Goal: Task Accomplishment & Management: Use online tool/utility

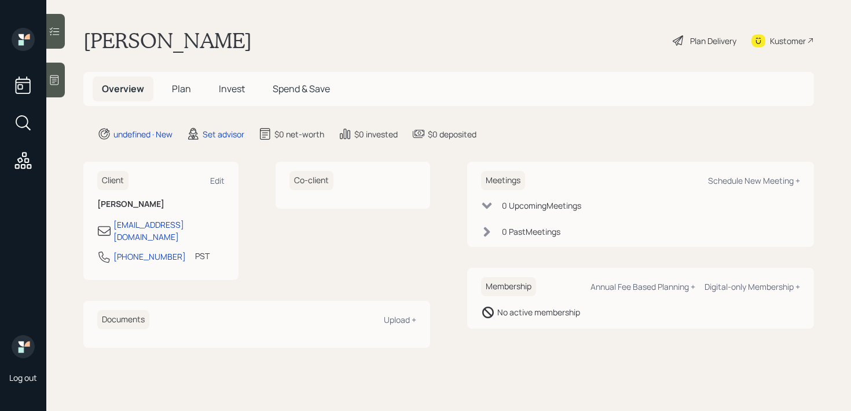
click at [64, 87] on div at bounding box center [55, 80] width 19 height 35
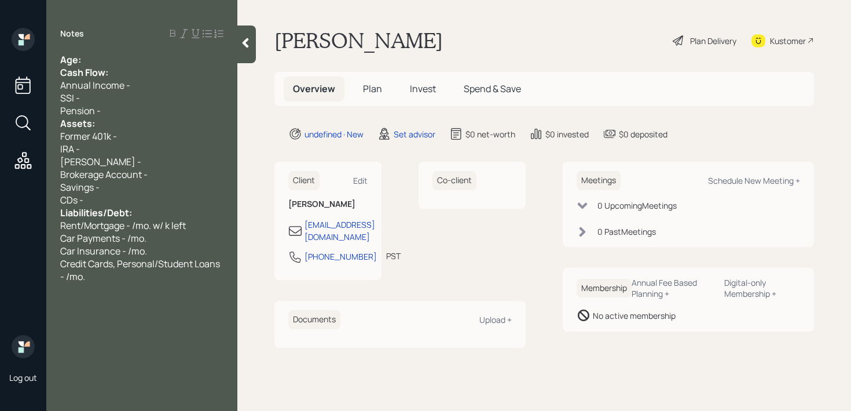
click at [103, 55] on div "Age:" at bounding box center [141, 59] width 163 height 13
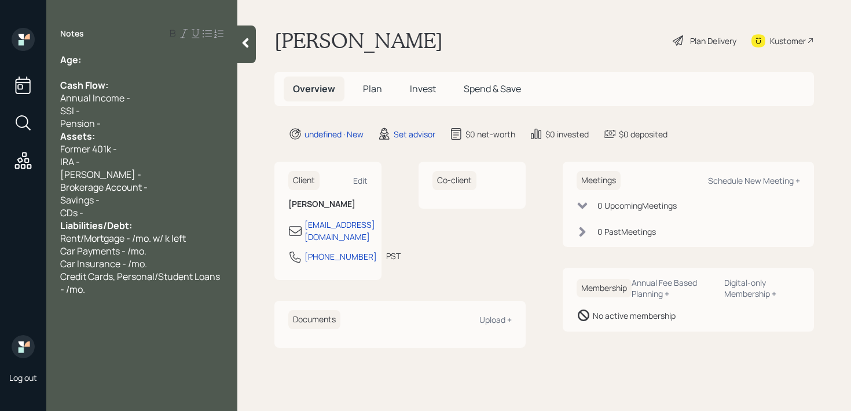
click at [145, 121] on div "Pension -" at bounding box center [141, 123] width 163 height 13
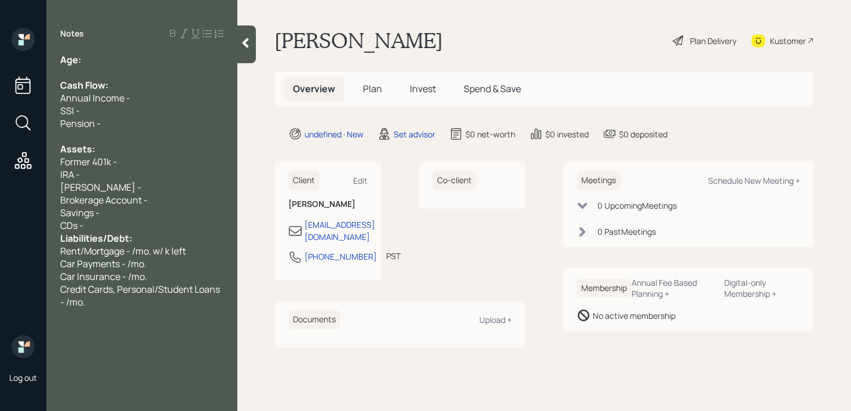
click at [151, 216] on div "Savings -" at bounding box center [141, 212] width 163 height 13
click at [149, 226] on div "CDs -" at bounding box center [141, 225] width 163 height 13
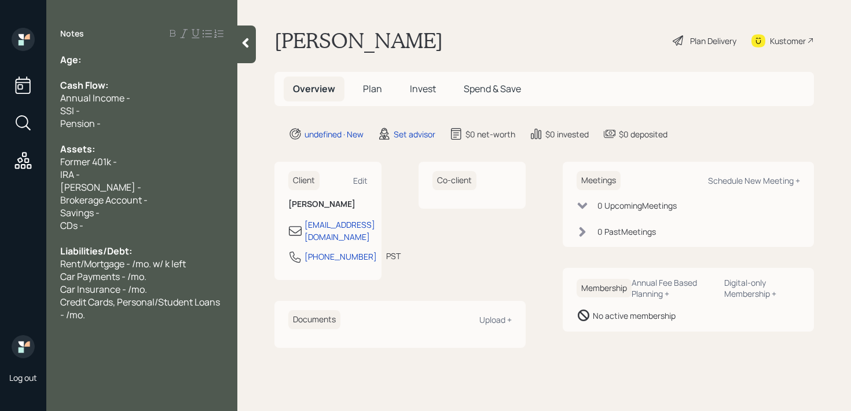
click at [130, 50] on div "Notes Age: Cash Flow: Annual Income - SSI - Pension - Assets: Former 401k - IRA…" at bounding box center [141, 212] width 191 height 369
click at [118, 55] on div "Age:" at bounding box center [141, 59] width 163 height 13
drag, startPoint x: 101, startPoint y: 65, endPoint x: 85, endPoint y: 65, distance: 16.2
click at [85, 65] on div "Age: [DEMOGRAPHIC_DATA]" at bounding box center [141, 59] width 163 height 13
click at [85, 65] on span "Age: [DEMOGRAPHIC_DATA]" at bounding box center [125, 59] width 130 height 13
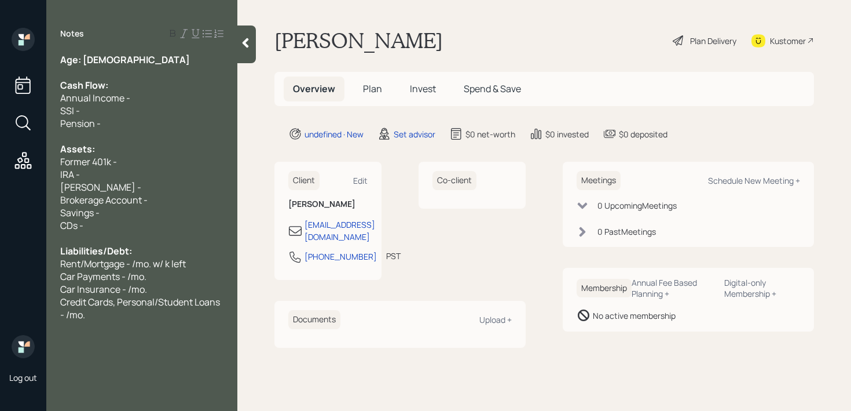
click at [90, 65] on span "Age: [DEMOGRAPHIC_DATA]" at bounding box center [125, 59] width 130 height 13
drag, startPoint x: 98, startPoint y: 61, endPoint x: 84, endPoint y: 61, distance: 13.9
click at [84, 61] on div "Age: [DEMOGRAPHIC_DATA]" at bounding box center [141, 59] width 163 height 13
click at [97, 61] on div "Age: [DEMOGRAPHIC_DATA]" at bounding box center [141, 59] width 163 height 13
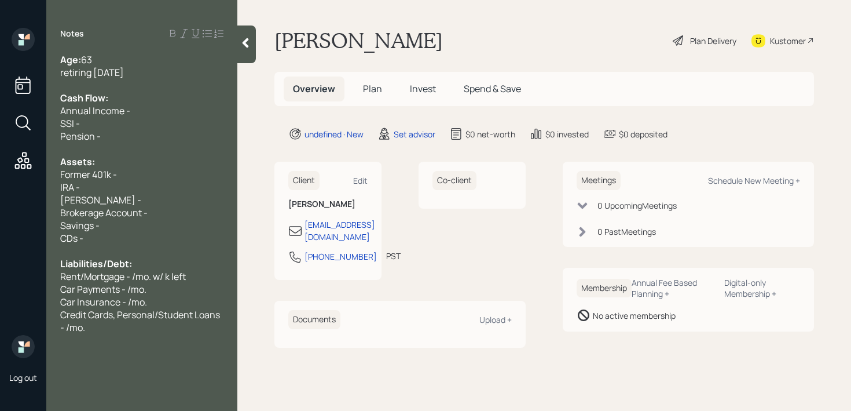
click at [122, 134] on div "Pension -" at bounding box center [141, 136] width 163 height 13
click at [97, 327] on div "Credit Cards, Personal/Student Loans - /mo." at bounding box center [141, 320] width 163 height 25
click at [93, 362] on span "expecring 3 pensions" at bounding box center [105, 365] width 90 height 13
click at [135, 171] on div "Former 401k -" at bounding box center [141, 174] width 163 height 13
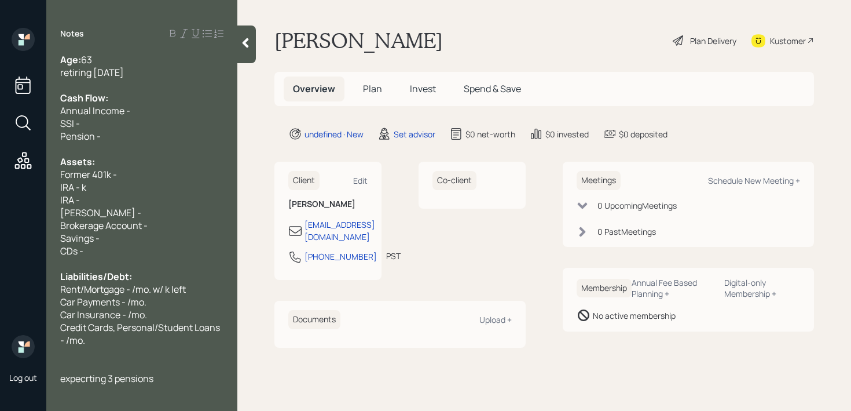
click at [83, 185] on span "IRA - k" at bounding box center [73, 187] width 26 height 13
click at [86, 198] on div "IRA -" at bounding box center [141, 199] width 163 height 13
click at [79, 189] on span "IRA - k" at bounding box center [73, 187] width 26 height 13
drag, startPoint x: 127, startPoint y: 179, endPoint x: 0, endPoint y: 179, distance: 126.8
click at [0, 179] on div "Log out Notes Age: [DEMOGRAPHIC_DATA] retiring [DATE] Cash Flow: Annual Income …" at bounding box center [425, 205] width 851 height 411
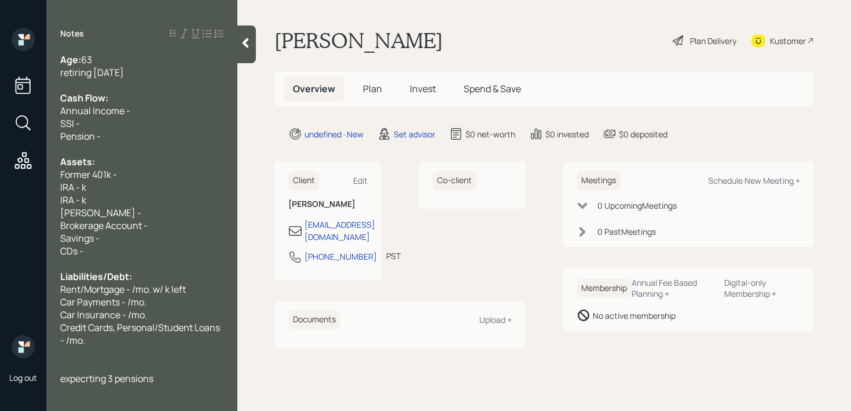
click at [126, 204] on div "IRA - k" at bounding box center [141, 199] width 163 height 13
click at [125, 214] on div "[PERSON_NAME] -" at bounding box center [141, 212] width 163 height 13
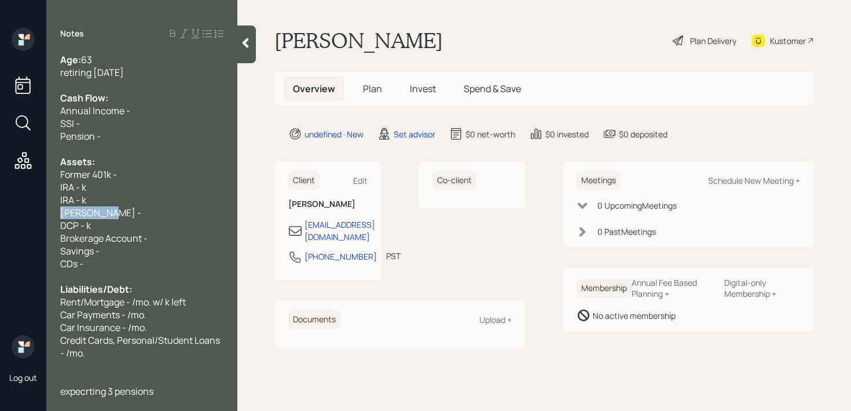
drag, startPoint x: 107, startPoint y: 218, endPoint x: 0, endPoint y: 218, distance: 107.1
click at [0, 218] on div "Log out Notes Age: [DEMOGRAPHIC_DATA] retiring [DATE] Cash Flow: Annual Income …" at bounding box center [425, 205] width 851 height 411
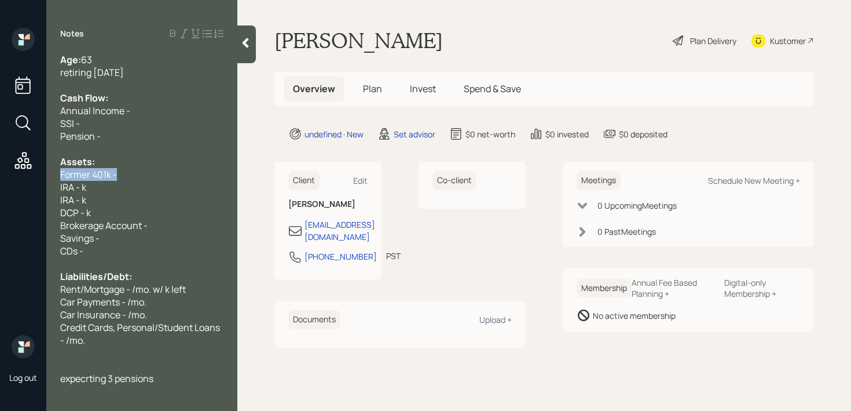
drag, startPoint x: 151, startPoint y: 177, endPoint x: 0, endPoint y: 177, distance: 151.1
click at [0, 177] on div "Log out Notes Age: [DEMOGRAPHIC_DATA] retiring [DATE] Cash Flow: Annual Income …" at bounding box center [425, 205] width 851 height 411
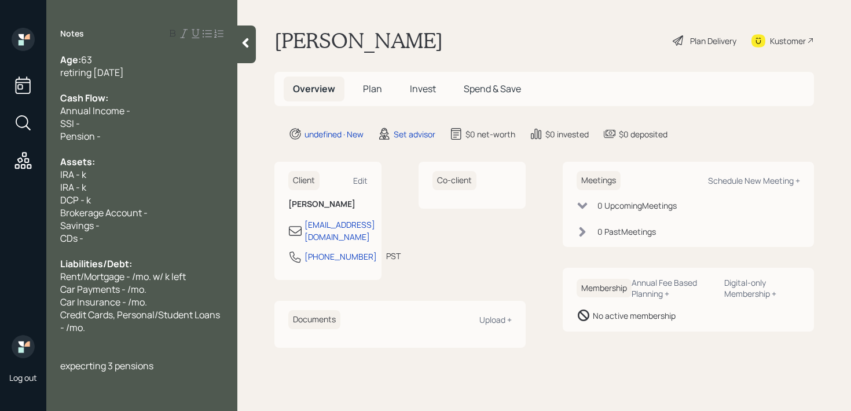
click at [118, 171] on div "IRA - k" at bounding box center [141, 174] width 163 height 13
click at [117, 175] on div "IRA - k" at bounding box center [141, 174] width 163 height 13
click at [133, 131] on div "Pension -" at bounding box center [141, 136] width 163 height 13
click at [139, 131] on div "Pension -" at bounding box center [141, 136] width 163 height 13
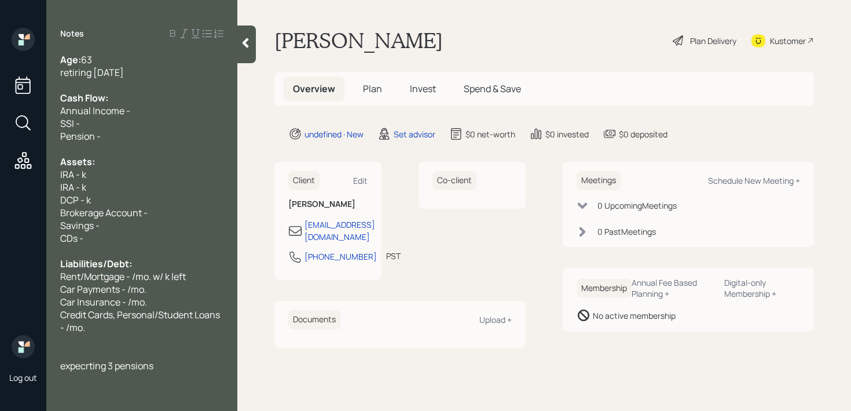
click at [100, 179] on div "IRA - k" at bounding box center [141, 174] width 163 height 13
click at [85, 175] on span "IRA - k" at bounding box center [73, 174] width 26 height 13
click at [81, 174] on span "IRA - k" at bounding box center [73, 174] width 26 height 13
click at [81, 193] on span "DCP - k" at bounding box center [75, 199] width 31 height 13
click at [82, 189] on span "IRA - k" at bounding box center [73, 187] width 26 height 13
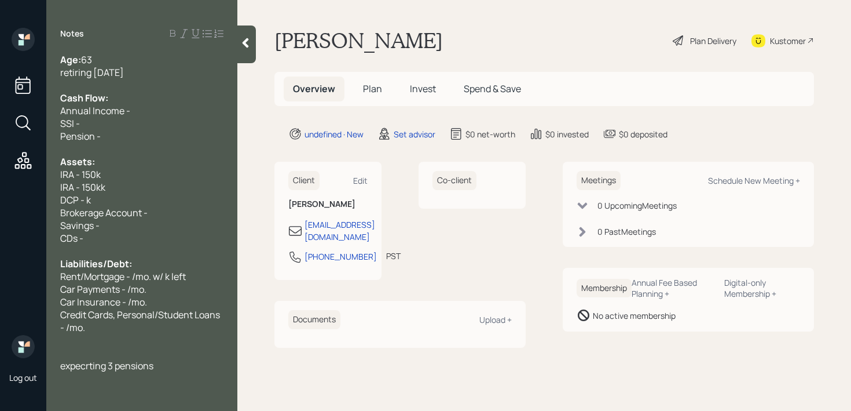
click at [86, 203] on span "DCP - k" at bounding box center [75, 199] width 31 height 13
drag, startPoint x: 127, startPoint y: 185, endPoint x: 52, endPoint y: 167, distance: 77.8
click at [52, 167] on div "Age: [DEMOGRAPHIC_DATA] retiring [DATE] Cash Flow: Annual Income - SSI - Pensio…" at bounding box center [141, 212] width 191 height 318
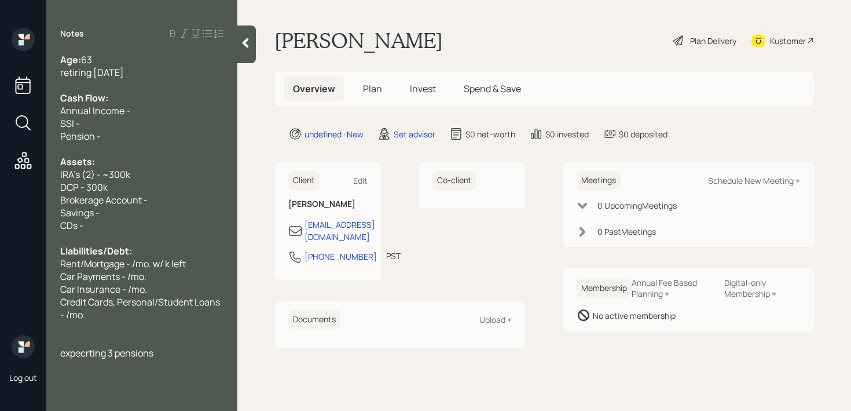
click at [117, 193] on span "Brokerage Account -" at bounding box center [103, 199] width 87 height 13
click at [118, 187] on div "DCP - 300k" at bounding box center [141, 187] width 163 height 13
click at [188, 186] on span "DCP - 50k (contributes 1k/mo.)" at bounding box center [125, 187] width 130 height 13
drag, startPoint x: 185, startPoint y: 201, endPoint x: 1, endPoint y: 201, distance: 184.1
click at [1, 201] on div "Log out Notes Age: [DEMOGRAPHIC_DATA] retiring [DATE] Cash Flow: Annual Income …" at bounding box center [425, 205] width 851 height 411
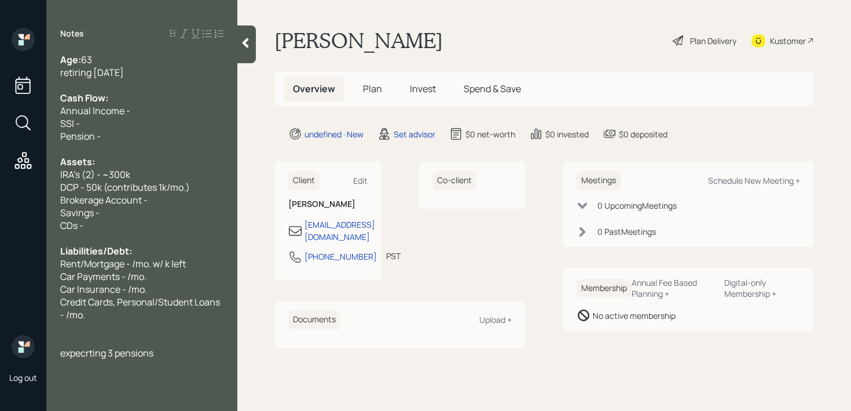
click at [101, 179] on span "IRA's (2) - ~300k" at bounding box center [95, 174] width 70 height 13
drag, startPoint x: 156, startPoint y: 198, endPoint x: 0, endPoint y: 198, distance: 155.8
click at [0, 198] on div "Log out Notes Age: [DEMOGRAPHIC_DATA] retiring [DATE] Cash Flow: Annual Income …" at bounding box center [425, 205] width 851 height 411
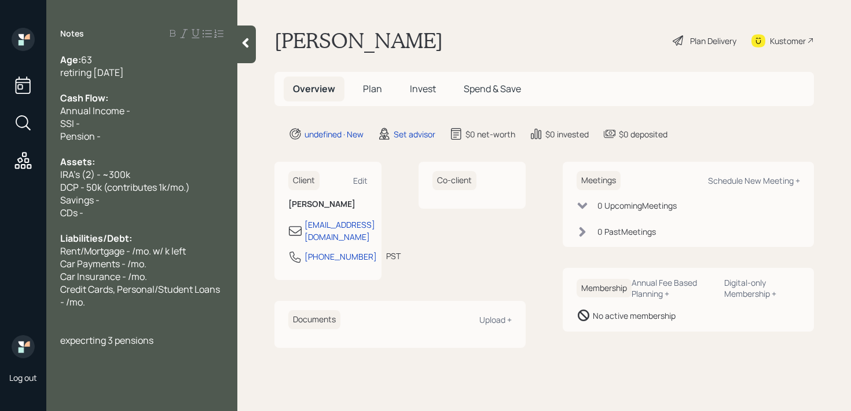
click at [113, 206] on div "CDs -" at bounding box center [141, 212] width 163 height 13
click at [129, 200] on div "Savings -" at bounding box center [141, 199] width 163 height 13
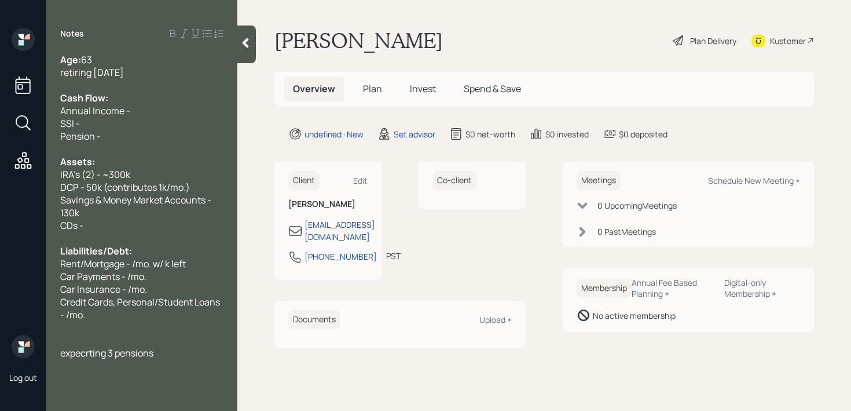
click at [186, 356] on div "expecrting 3 pensions" at bounding box center [141, 352] width 163 height 13
click at [69, 376] on span "not worried about running out of money." at bounding box center [129, 384] width 139 height 25
click at [105, 391] on div "Not worried about running out of money." at bounding box center [141, 384] width 163 height 25
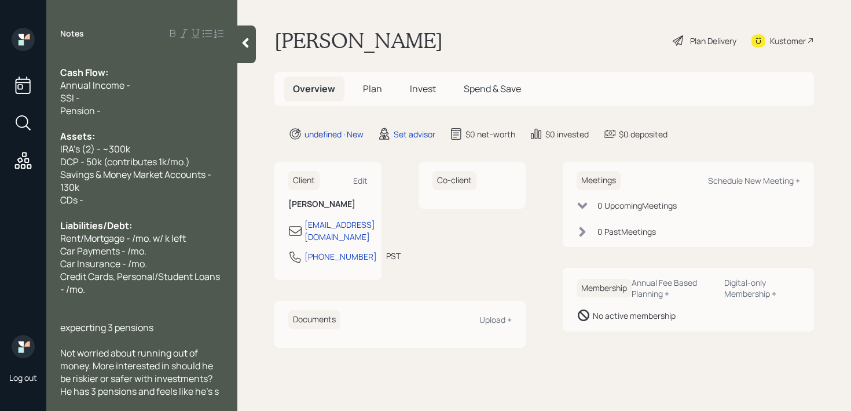
scroll to position [38, 0]
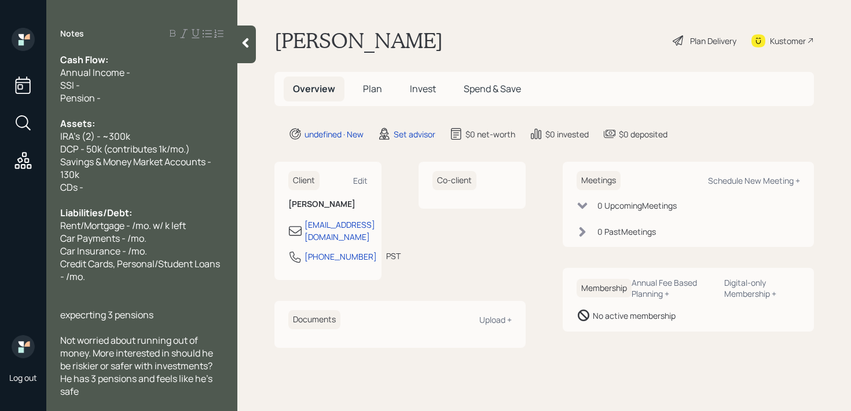
click at [138, 283] on div at bounding box center [141, 289] width 163 height 13
click at [66, 313] on span "expecrting 3 pensions" at bounding box center [106, 314] width 93 height 13
click at [162, 310] on div "Expecting 3 pensions" at bounding box center [141, 314] width 163 height 13
drag, startPoint x: 163, startPoint y: 312, endPoint x: 56, endPoint y: 312, distance: 107.1
click at [56, 312] on div "Age: [DEMOGRAPHIC_DATA] retiring [DATE] Cash Flow: Annual Income - SSI - Pensio…" at bounding box center [141, 224] width 191 height 343
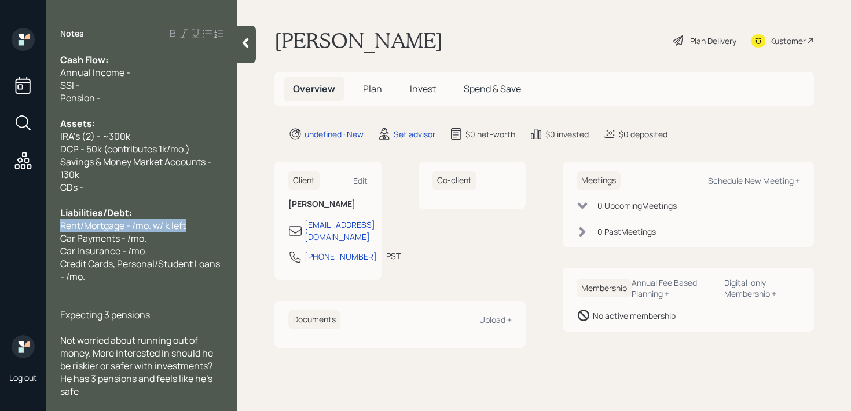
drag, startPoint x: 157, startPoint y: 223, endPoint x: 8, endPoint y: 223, distance: 150.0
click at [8, 223] on div "Log out Notes Age: [DEMOGRAPHIC_DATA] retiring [DATE] Cash Flow: Annual Income …" at bounding box center [425, 205] width 851 height 411
click at [118, 288] on div at bounding box center [141, 289] width 163 height 13
click at [146, 265] on span "Credit Cards, Personal/Student Loans - /mo." at bounding box center [141, 269] width 162 height 25
drag, startPoint x: 155, startPoint y: 188, endPoint x: 0, endPoint y: 188, distance: 154.6
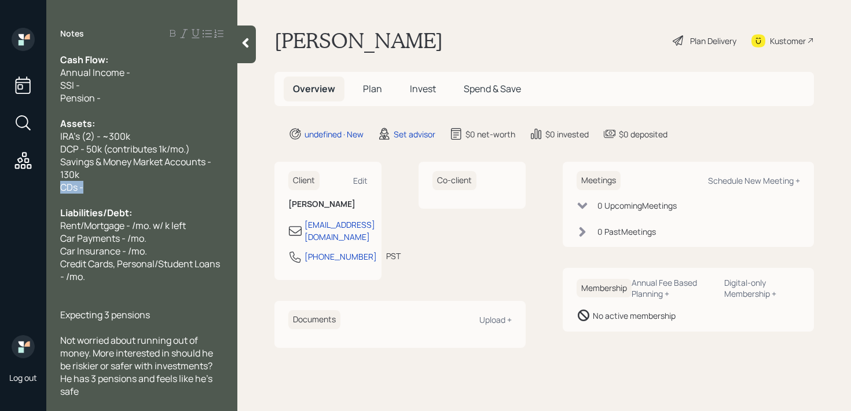
click at [0, 188] on div "Log out Notes Age: [DEMOGRAPHIC_DATA] retiring [DATE] Cash Flow: Annual Income …" at bounding box center [425, 205] width 851 height 411
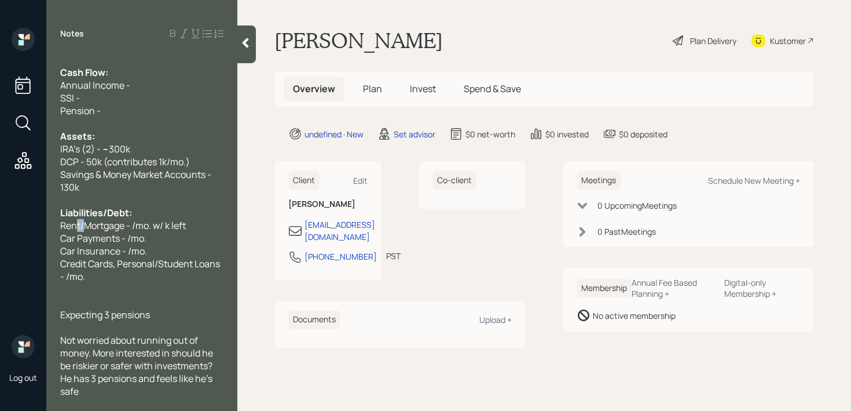
drag, startPoint x: 83, startPoint y: 227, endPoint x: 68, endPoint y: 227, distance: 15.1
click at [69, 227] on span "Rent/Mortgage - /mo. w/ k left" at bounding box center [123, 225] width 126 height 13
drag, startPoint x: 108, startPoint y: 226, endPoint x: 152, endPoint y: 222, distance: 44.2
click at [107, 226] on span "Mortgage - /mo. w/ k left" at bounding box center [111, 225] width 102 height 13
drag, startPoint x: 142, startPoint y: 225, endPoint x: 199, endPoint y: 189, distance: 67.1
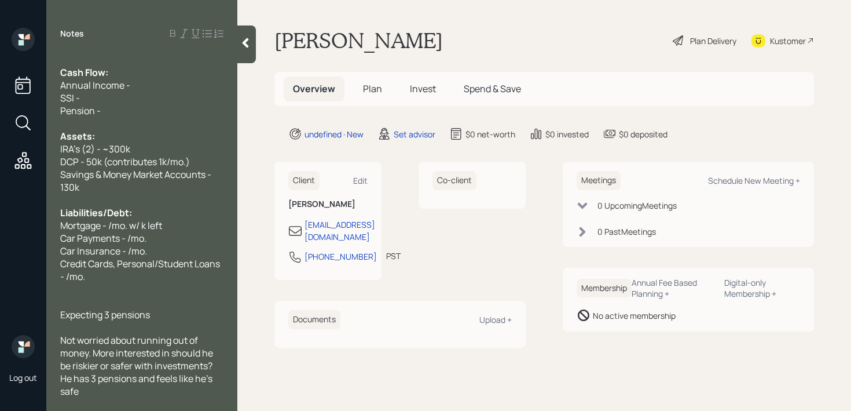
click at [142, 225] on span "Mortgage - /mo. w/ k left" at bounding box center [111, 225] width 102 height 13
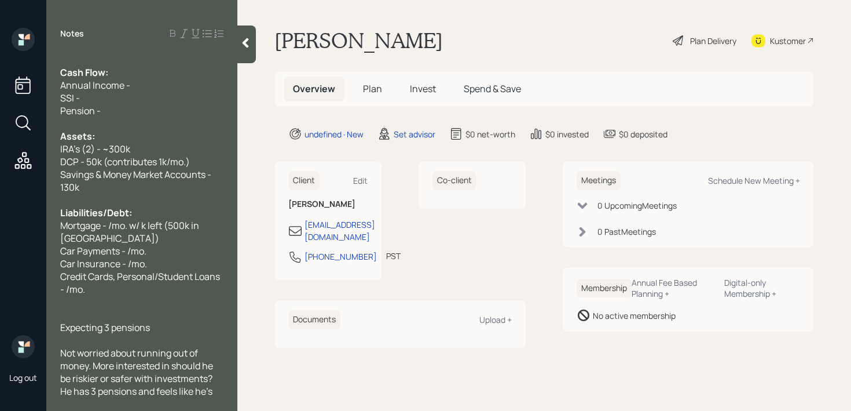
scroll to position [38, 0]
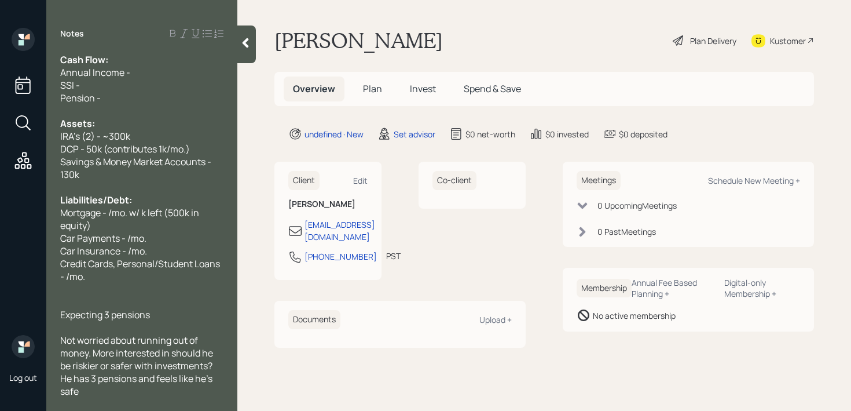
click at [150, 211] on span "Mortgage - /mo. w/ k left (500k in equity)" at bounding box center [130, 218] width 141 height 25
click at [108, 213] on span "Mortgage - /mo. w/ 12 yrs left (500k in equity)" at bounding box center [139, 218] width 159 height 25
drag, startPoint x: 150, startPoint y: 235, endPoint x: 22, endPoint y: 235, distance: 128.0
click at [22, 235] on div "Log out Notes Age: [DEMOGRAPHIC_DATA] retiring [DATE] Cash Flow: Annual Income …" at bounding box center [425, 205] width 851 height 411
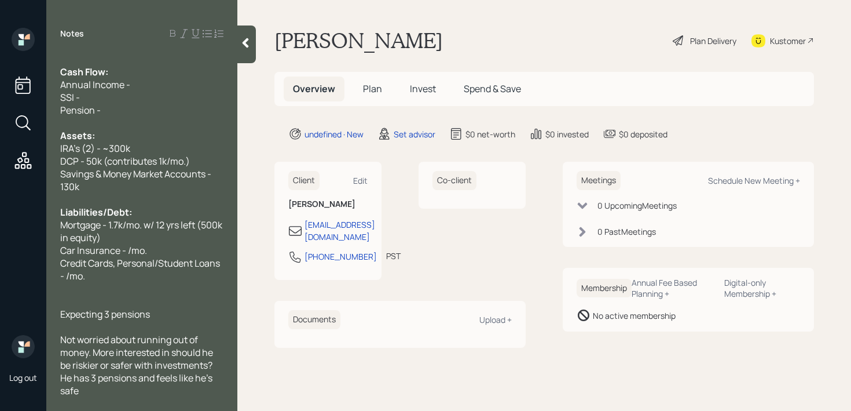
scroll to position [25, 0]
click at [120, 262] on span "Credit Cards, Personal/Student Loans - /mo." at bounding box center [141, 269] width 162 height 25
click at [130, 249] on span "Car Insurance - /mo." at bounding box center [103, 250] width 87 height 13
drag, startPoint x: 105, startPoint y: 290, endPoint x: 36, endPoint y: 258, distance: 76.2
click at [36, 258] on div "Log out Notes Age: [DEMOGRAPHIC_DATA] retiring [DATE] Cash Flow: Annual Income …" at bounding box center [425, 205] width 851 height 411
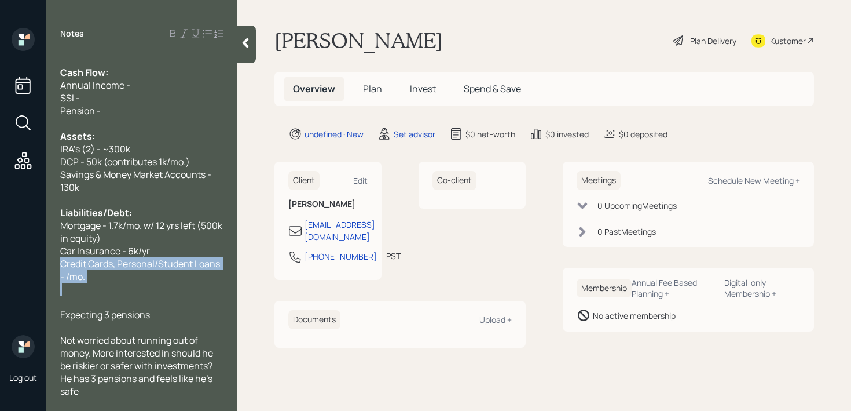
click at [103, 274] on div "Credit Cards, Personal/Student Loans - /mo." at bounding box center [141, 269] width 163 height 25
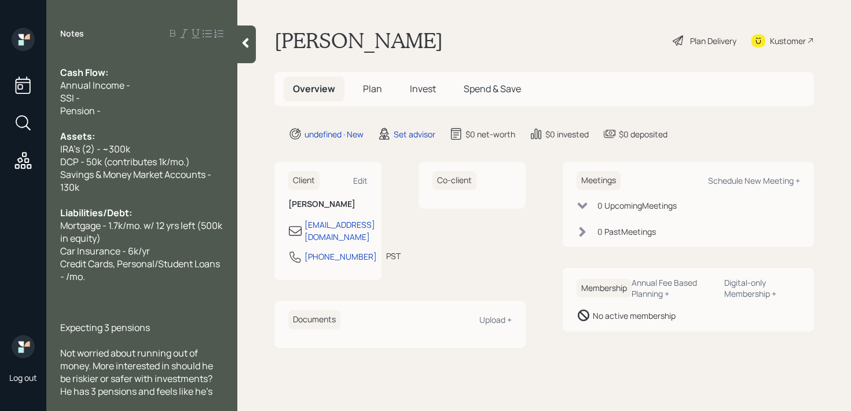
scroll to position [38, 0]
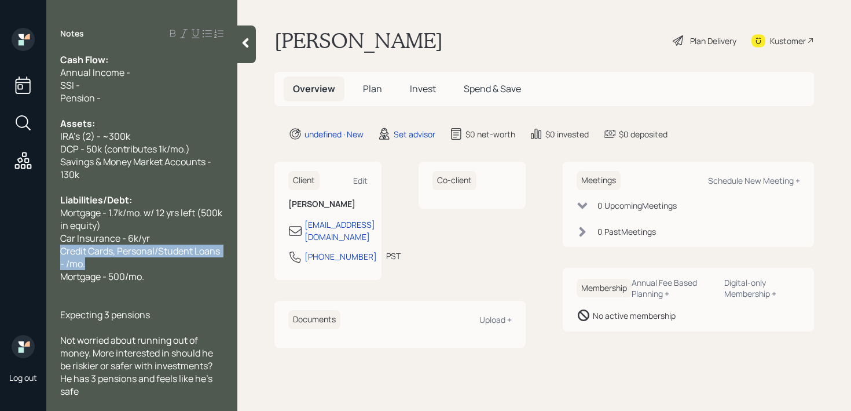
drag, startPoint x: 106, startPoint y: 265, endPoint x: 56, endPoint y: 244, distance: 54.3
click at [56, 244] on div "Age: [DEMOGRAPHIC_DATA] retiring [DATE] Cash Flow: Annual Income - SSI - Pensio…" at bounding box center [141, 224] width 191 height 343
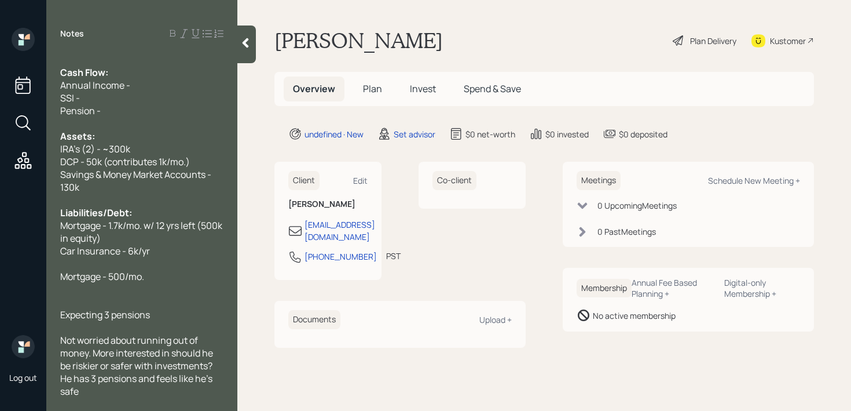
scroll to position [13, 0]
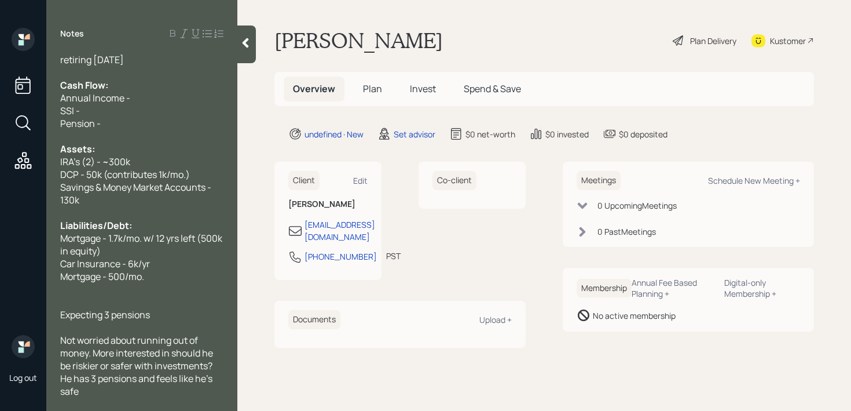
click at [154, 252] on div "Mortgage - 1.7k/mo. w/ 12 yrs left (500k in equity)" at bounding box center [141, 244] width 163 height 25
click at [157, 257] on div "Car Insurance - 6k/yr" at bounding box center [141, 263] width 163 height 13
click at [157, 268] on div "Car Insurance - 6k/yr" at bounding box center [141, 263] width 163 height 13
click at [157, 273] on div "Mortgage - 500/mo." at bounding box center [141, 276] width 163 height 13
click at [62, 277] on span "Mortgage - 500/mo." at bounding box center [102, 276] width 84 height 13
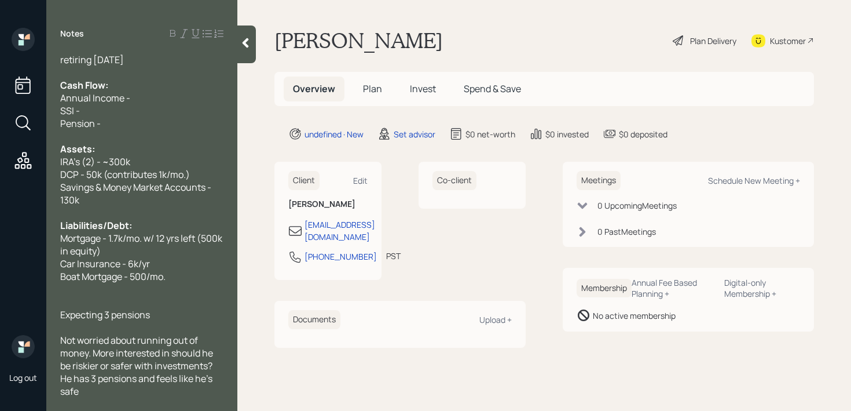
scroll to position [0, 0]
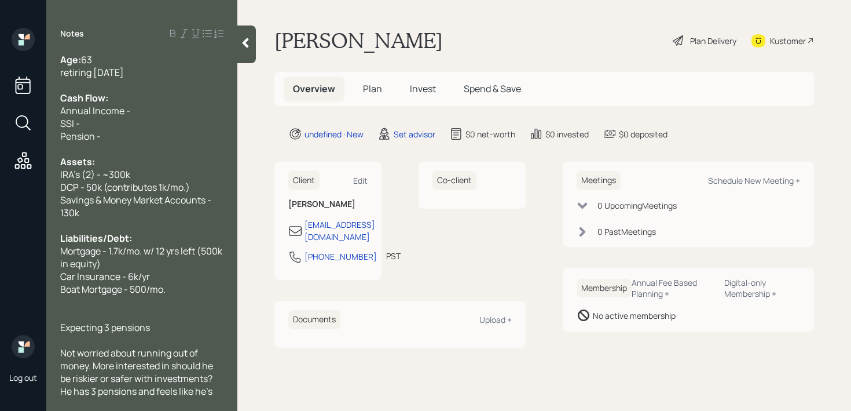
click at [184, 115] on div "Annual Income -" at bounding box center [141, 110] width 163 height 13
click at [90, 115] on span "Annual Income -" at bounding box center [95, 110] width 70 height 13
click at [187, 120] on div "SSI -" at bounding box center [141, 123] width 163 height 13
click at [193, 113] on div "Annual Household Income -" at bounding box center [141, 110] width 163 height 13
drag, startPoint x: 178, startPoint y: 71, endPoint x: 180, endPoint y: 61, distance: 10.1
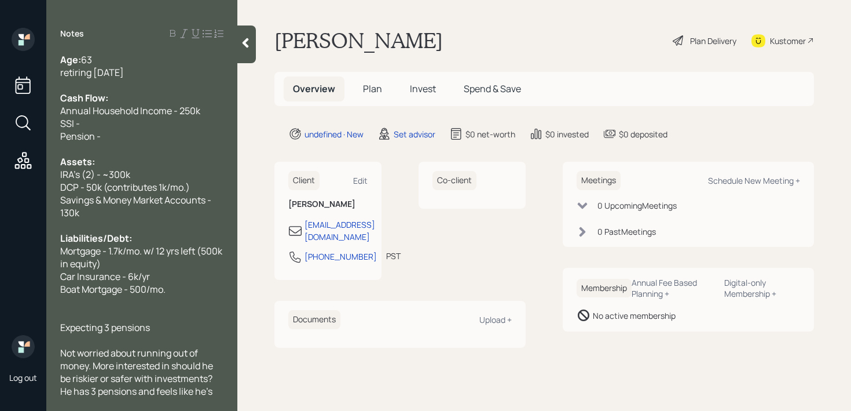
click at [178, 71] on div "retiring [DATE]" at bounding box center [141, 72] width 163 height 13
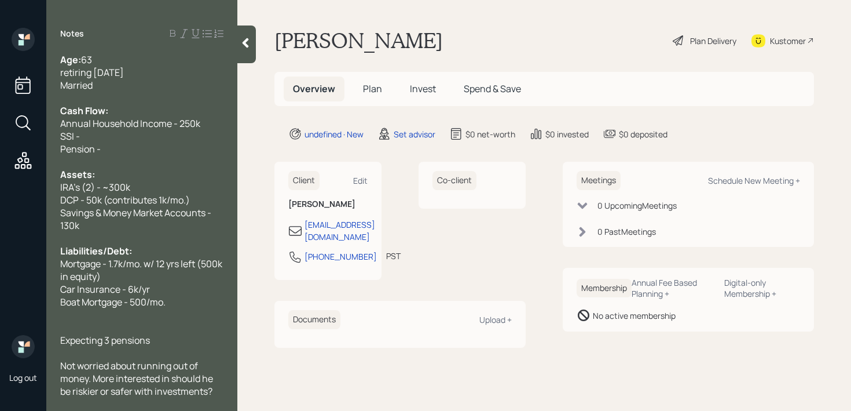
click at [188, 72] on div "retiring [DATE]" at bounding box center [141, 72] width 163 height 13
click at [63, 69] on span "retiring [DATE]" at bounding box center [92, 72] width 64 height 13
click at [126, 76] on span "Retiring [DATE]" at bounding box center [93, 72] width 66 height 13
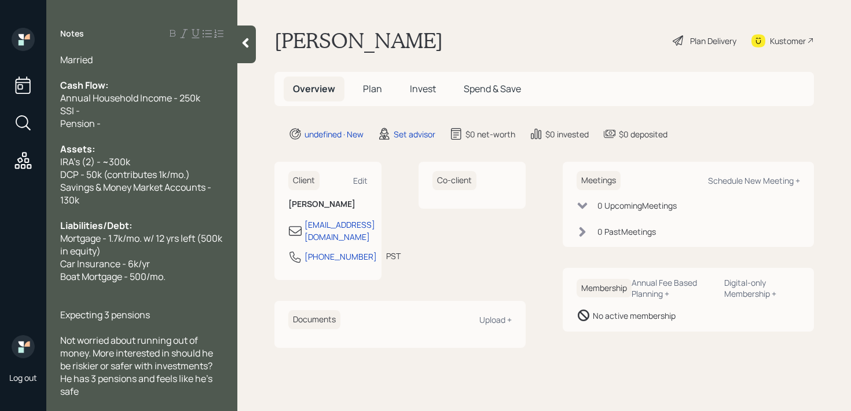
click at [253, 63] on main "[PERSON_NAME] Plan Delivery Kustomer Overview Plan Invest Spend & Save undefine…" at bounding box center [544, 205] width 614 height 411
click at [248, 57] on div at bounding box center [246, 44] width 19 height 38
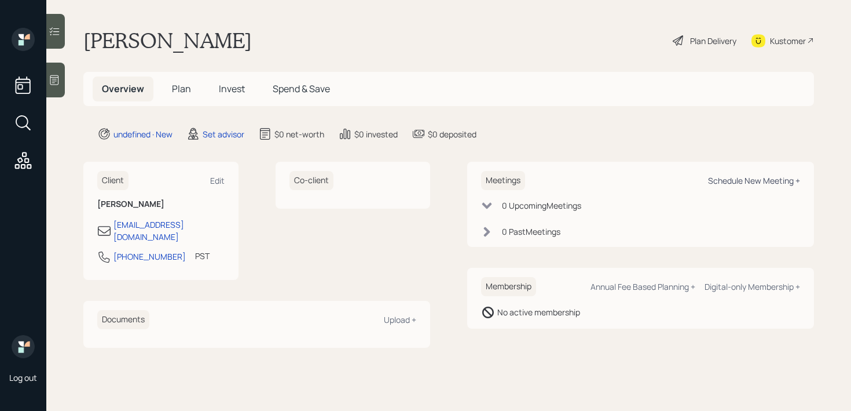
click at [749, 183] on div "Schedule New Meeting +" at bounding box center [754, 180] width 92 height 11
select select "round-[PERSON_NAME]"
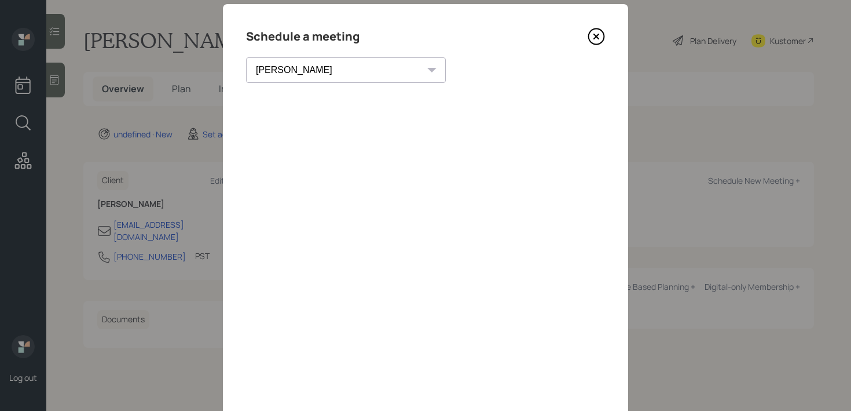
scroll to position [22, 0]
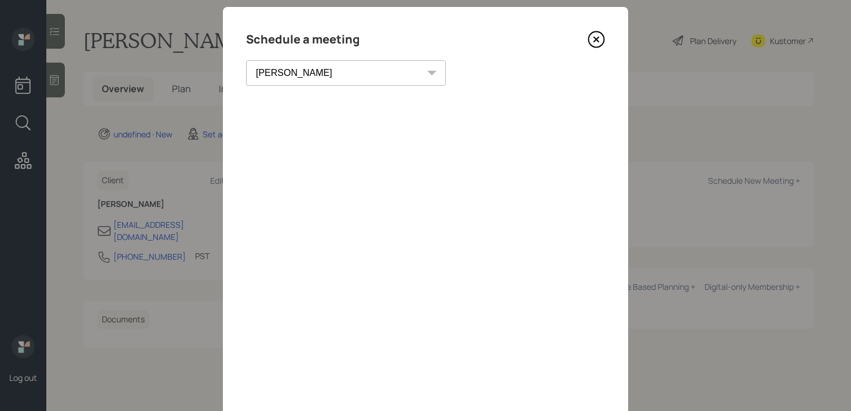
click at [592, 49] on div "Schedule a meeting [PERSON_NAME] [PERSON_NAME] [PERSON_NAME] [PERSON_NAME] [PER…" at bounding box center [425, 238] width 405 height 463
click at [596, 41] on icon at bounding box center [596, 39] width 17 height 17
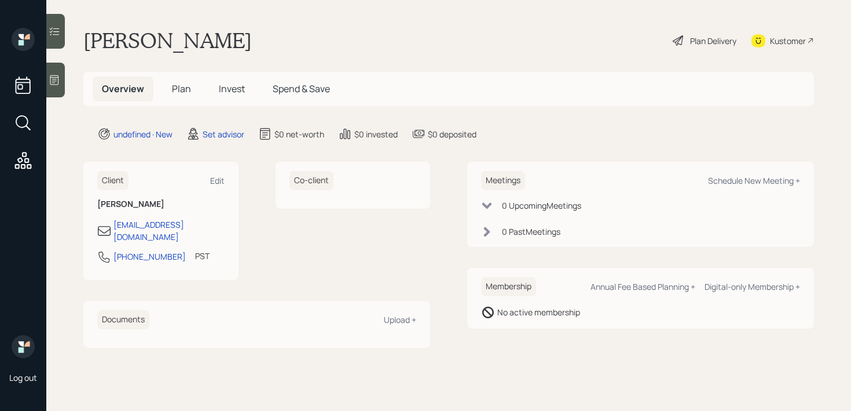
click at [69, 78] on main "[PERSON_NAME] Plan Delivery Kustomer Overview Plan Invest Spend & Save undefine…" at bounding box center [448, 205] width 805 height 411
click at [54, 78] on icon at bounding box center [55, 80] width 12 height 12
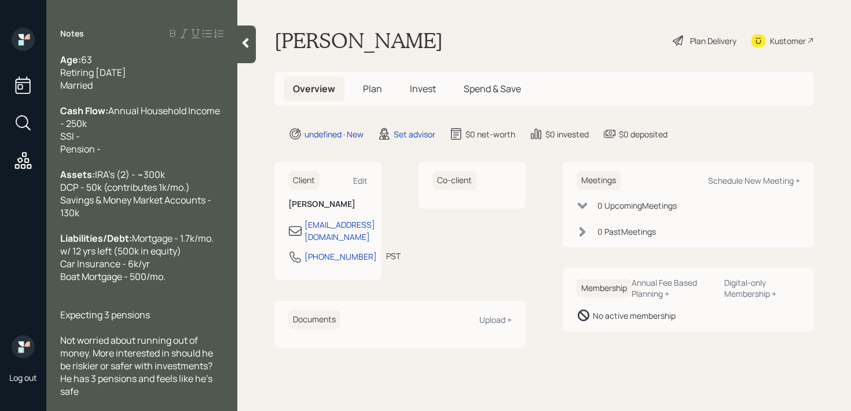
scroll to position [25, 0]
click at [113, 111] on div "Cash Flow: Annual Household Income - 250k SSI - Pension -" at bounding box center [141, 129] width 163 height 51
drag, startPoint x: 115, startPoint y: 123, endPoint x: 43, endPoint y: 111, distance: 72.3
click at [43, 111] on div "Log out Notes Age: [DEMOGRAPHIC_DATA] Retiring [DATE] Married Cash Flow: Annual…" at bounding box center [425, 205] width 851 height 411
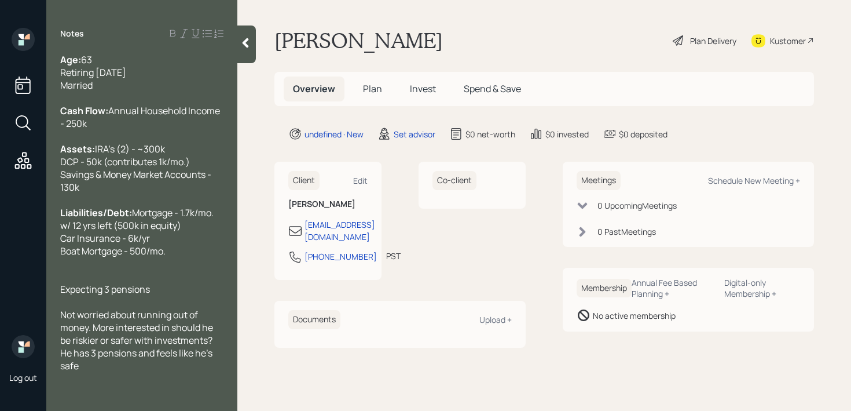
scroll to position [0, 0]
click at [107, 270] on div at bounding box center [141, 263] width 163 height 13
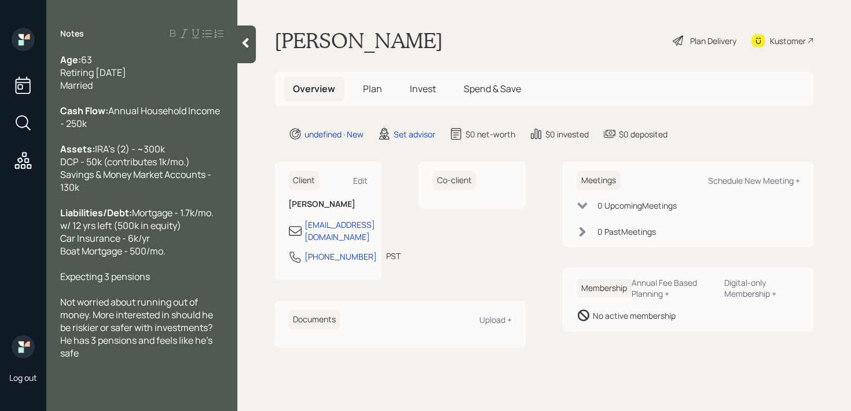
click at [124, 359] on div "Not worried about running out of money. More interested in should he be riskier…" at bounding box center [141, 327] width 163 height 64
click at [248, 36] on div at bounding box center [246, 44] width 19 height 38
